Goal: Task Accomplishment & Management: Use online tool/utility

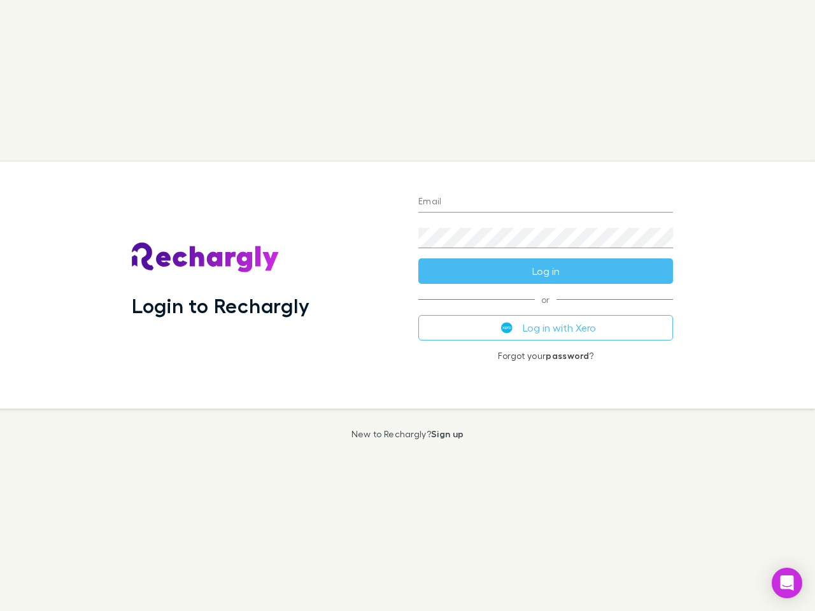
click at [407, 306] on div "Login to Rechargly" at bounding box center [265, 285] width 287 height 247
click at [546, 202] on input "Email" at bounding box center [545, 202] width 255 height 20
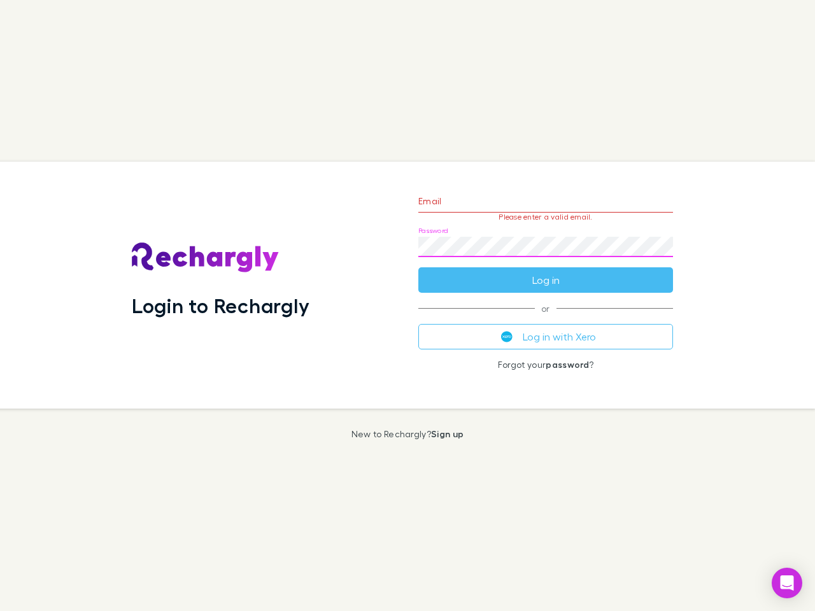
click at [546, 271] on form "Email Please enter a valid email. Password Log in" at bounding box center [545, 237] width 255 height 111
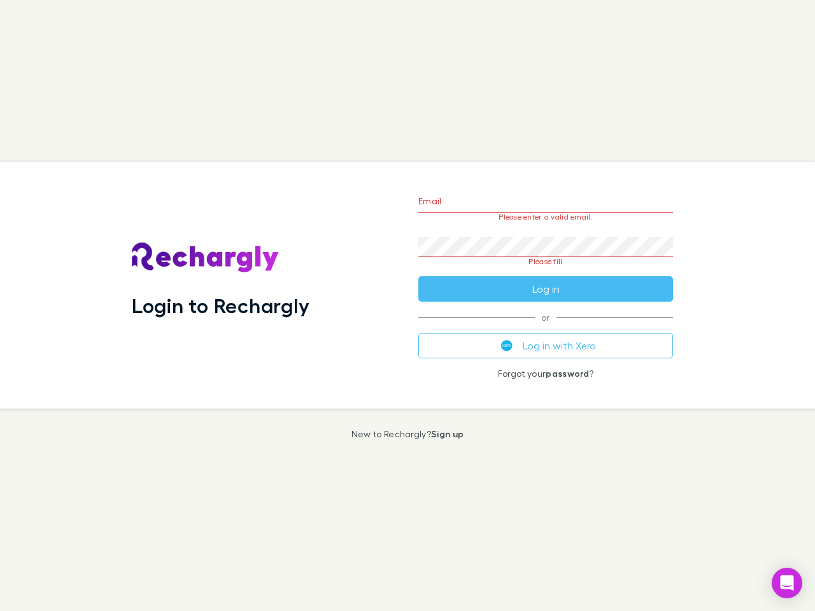
click at [546, 328] on div "Email Please enter a valid email. Password Please fill Log in or Log in with Xe…" at bounding box center [545, 285] width 275 height 247
click at [787, 583] on icon "Open Intercom Messenger" at bounding box center [787, 583] width 13 height 15
